Goal: Transaction & Acquisition: Purchase product/service

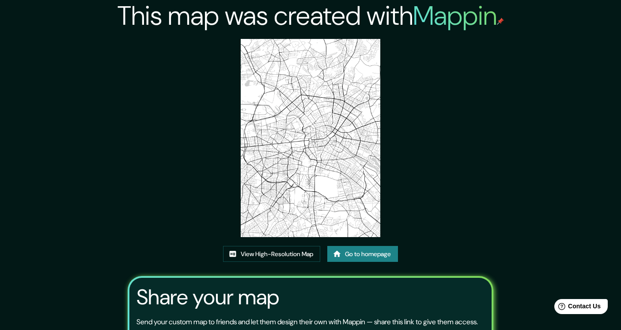
click at [352, 256] on link "Go to homepage" at bounding box center [362, 254] width 71 height 16
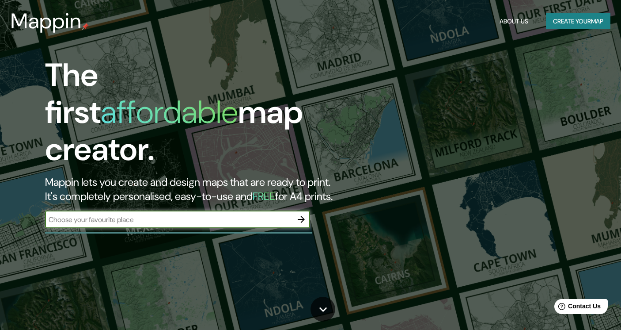
click at [162, 196] on div "The first affordable map creator. Mappin lets you create and design maps that a…" at bounding box center [200, 147] width 373 height 180
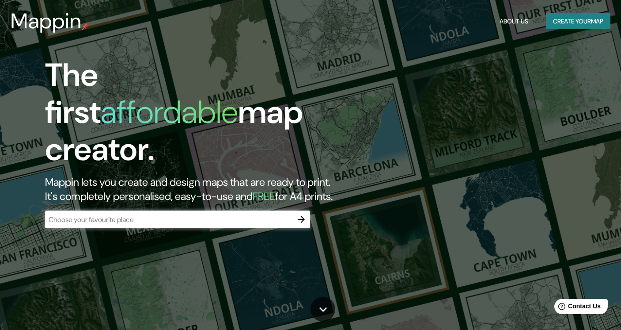
click at [165, 210] on div "​" at bounding box center [177, 219] width 265 height 18
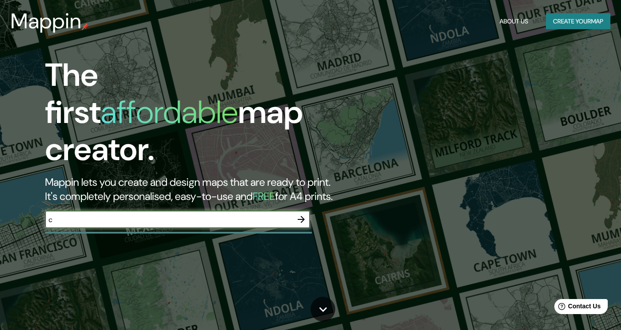
type input "c"
click at [299, 214] on icon "button" at bounding box center [301, 219] width 11 height 11
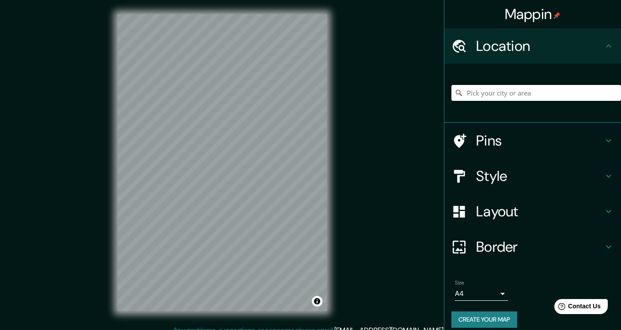
click at [525, 90] on input "Pick your city or area" at bounding box center [537, 93] width 170 height 16
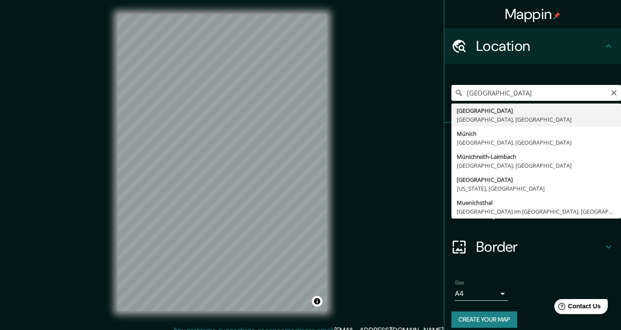
type input "Munich, Bavaria, Germany"
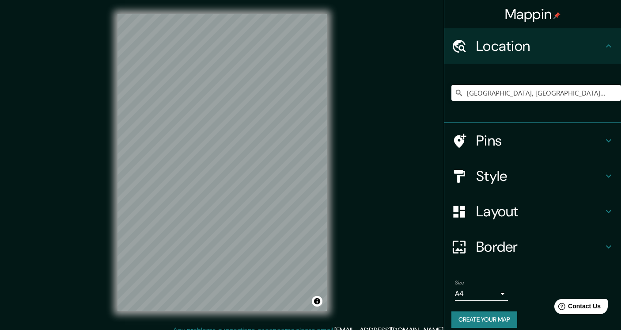
click at [468, 295] on body "Mappin Location Munich, Bavaria, Germany Pins Style Layout Border Choose a bord…" at bounding box center [310, 165] width 621 height 330
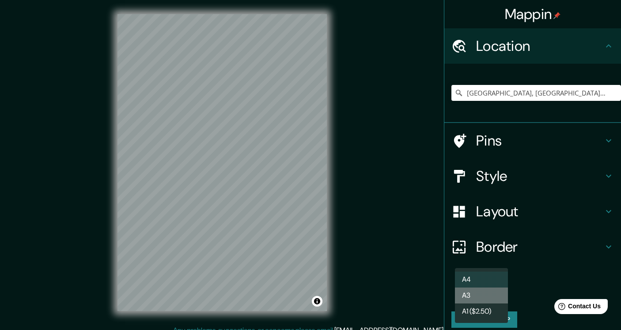
click at [473, 297] on li "A3" at bounding box center [481, 295] width 53 height 16
type input "a4"
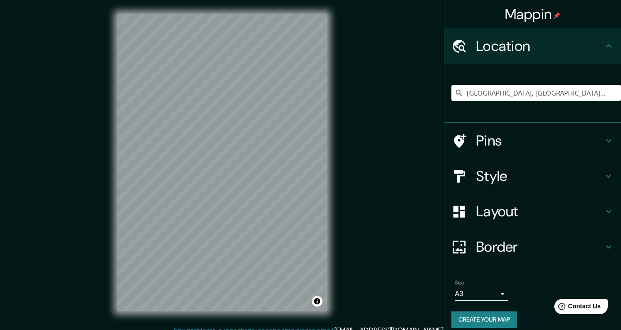
click at [475, 320] on button "Create your map" at bounding box center [485, 319] width 66 height 16
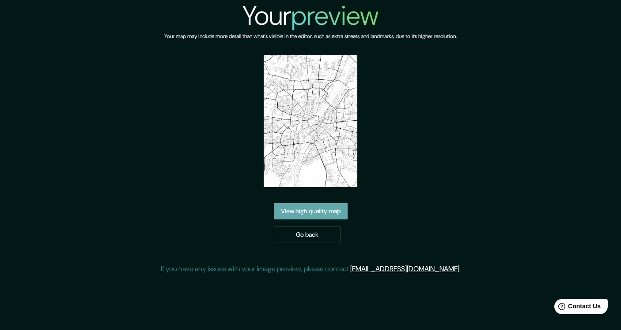
click at [319, 210] on link "View high quality map" at bounding box center [311, 211] width 74 height 16
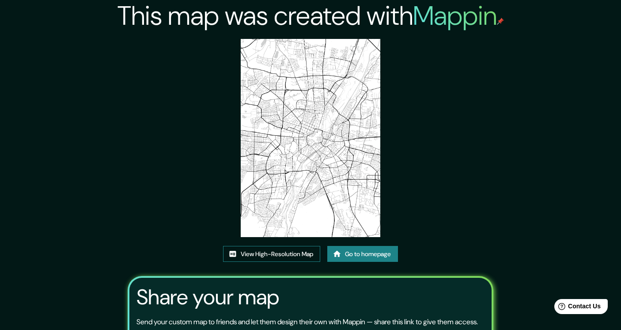
click at [269, 256] on link "View High-Resolution Map" at bounding box center [271, 254] width 97 height 16
